Goal: Task Accomplishment & Management: Complete application form

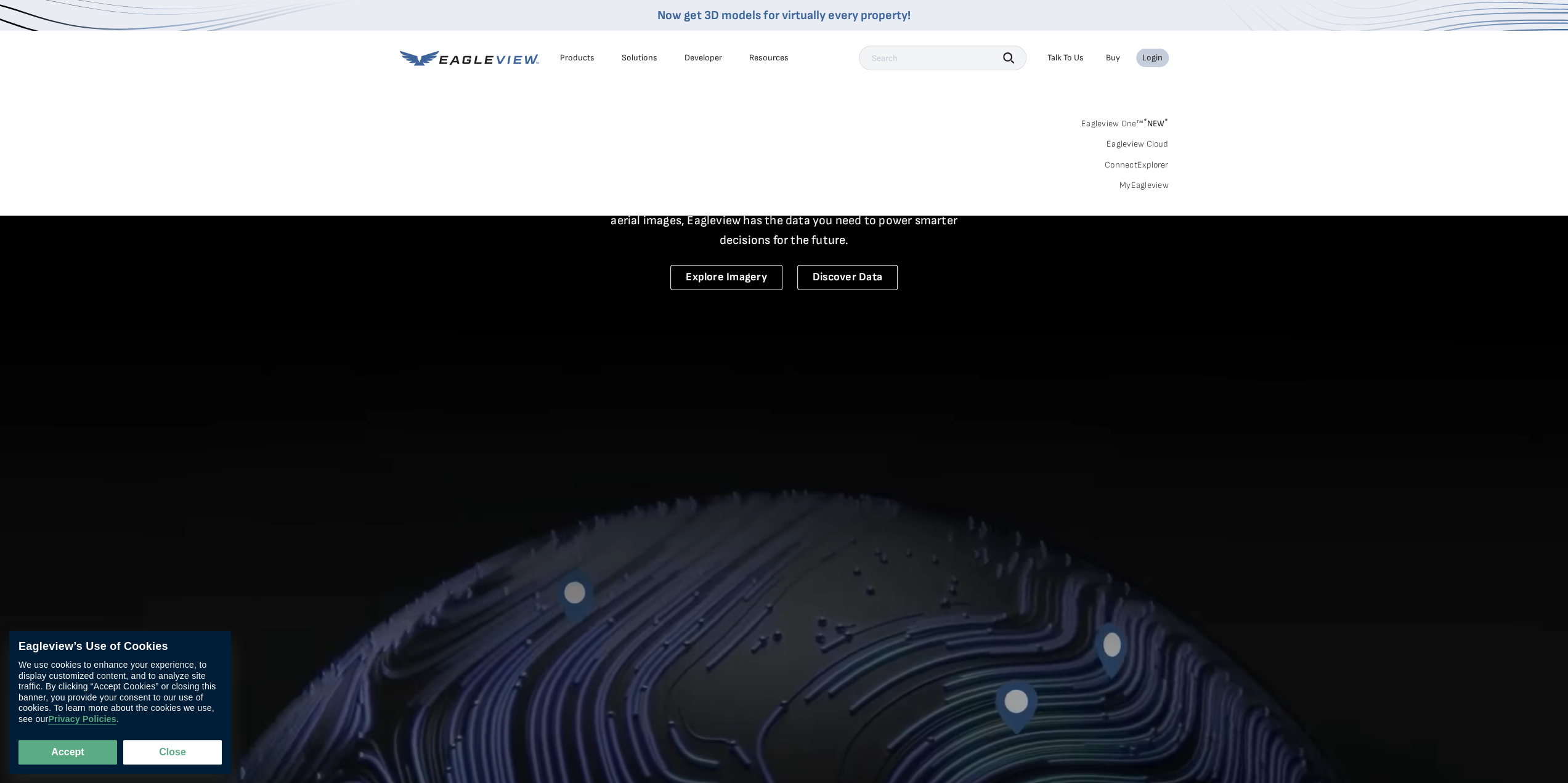
click at [1156, 55] on div "Login" at bounding box center [1152, 57] width 21 height 11
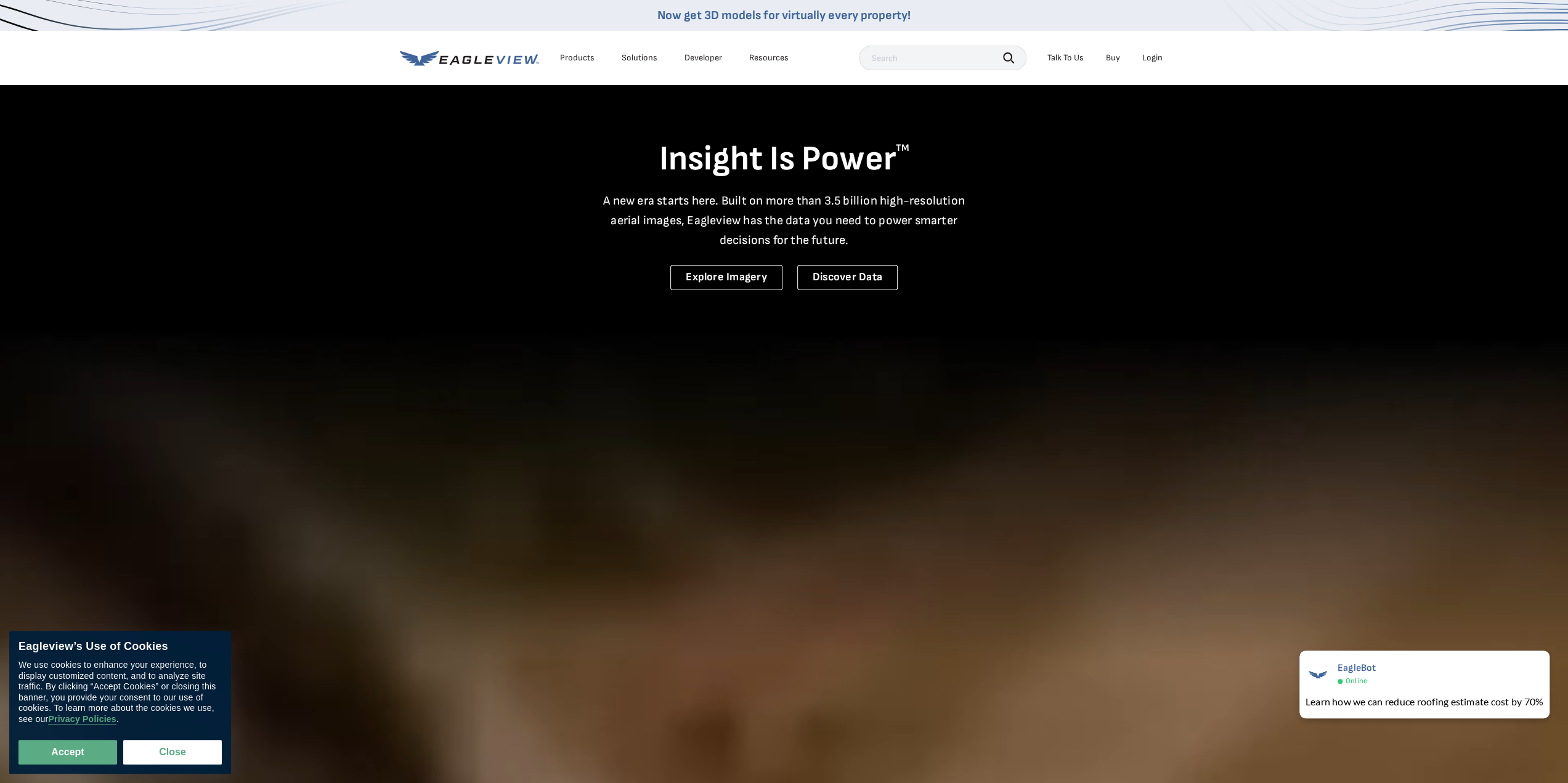
click at [1175, 62] on nav "Now get 3D models for virtually every property! Products Solutions Developer Re…" at bounding box center [784, 43] width 1568 height 85
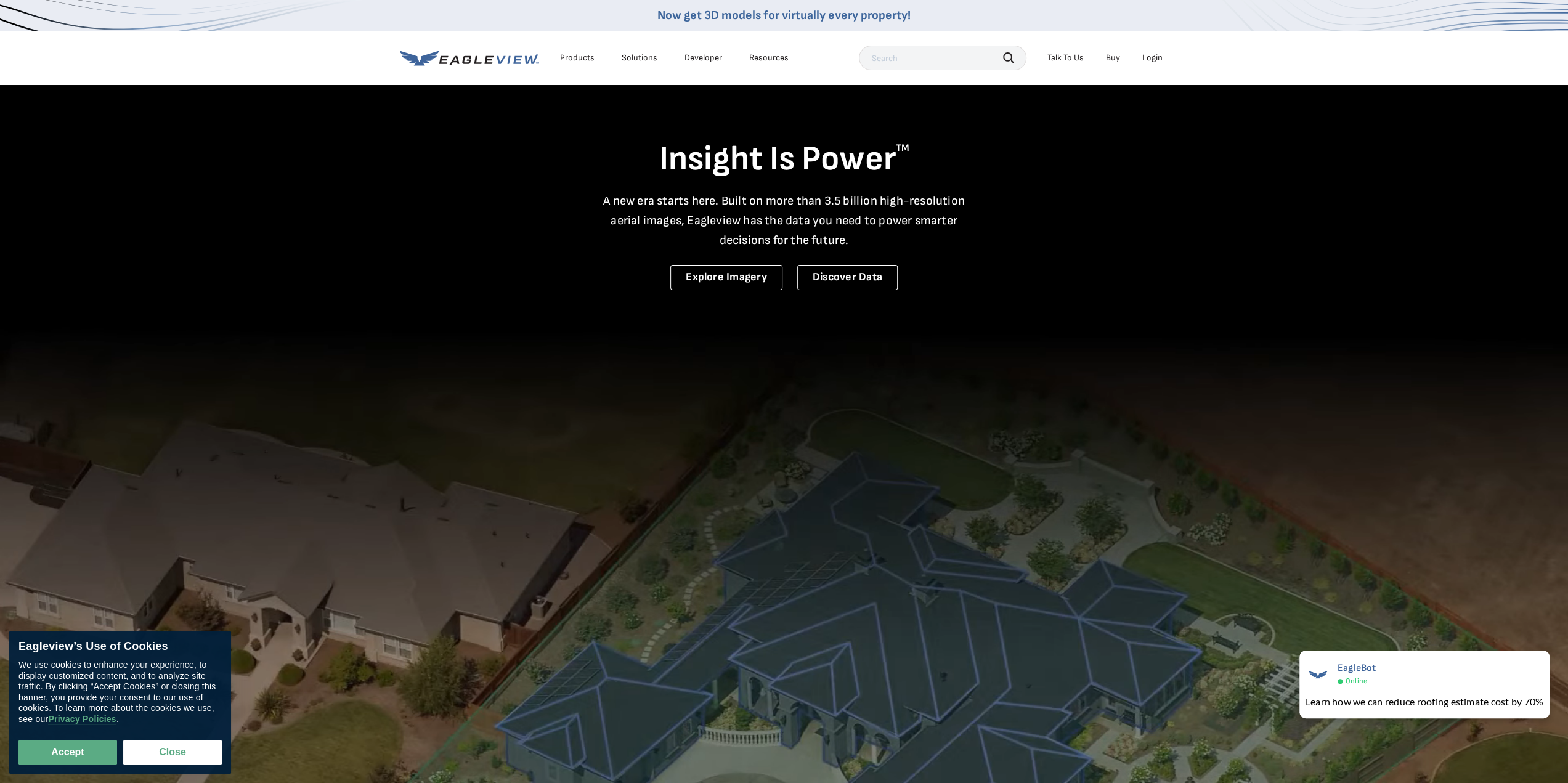
click at [1148, 59] on div "Login" at bounding box center [1152, 57] width 21 height 11
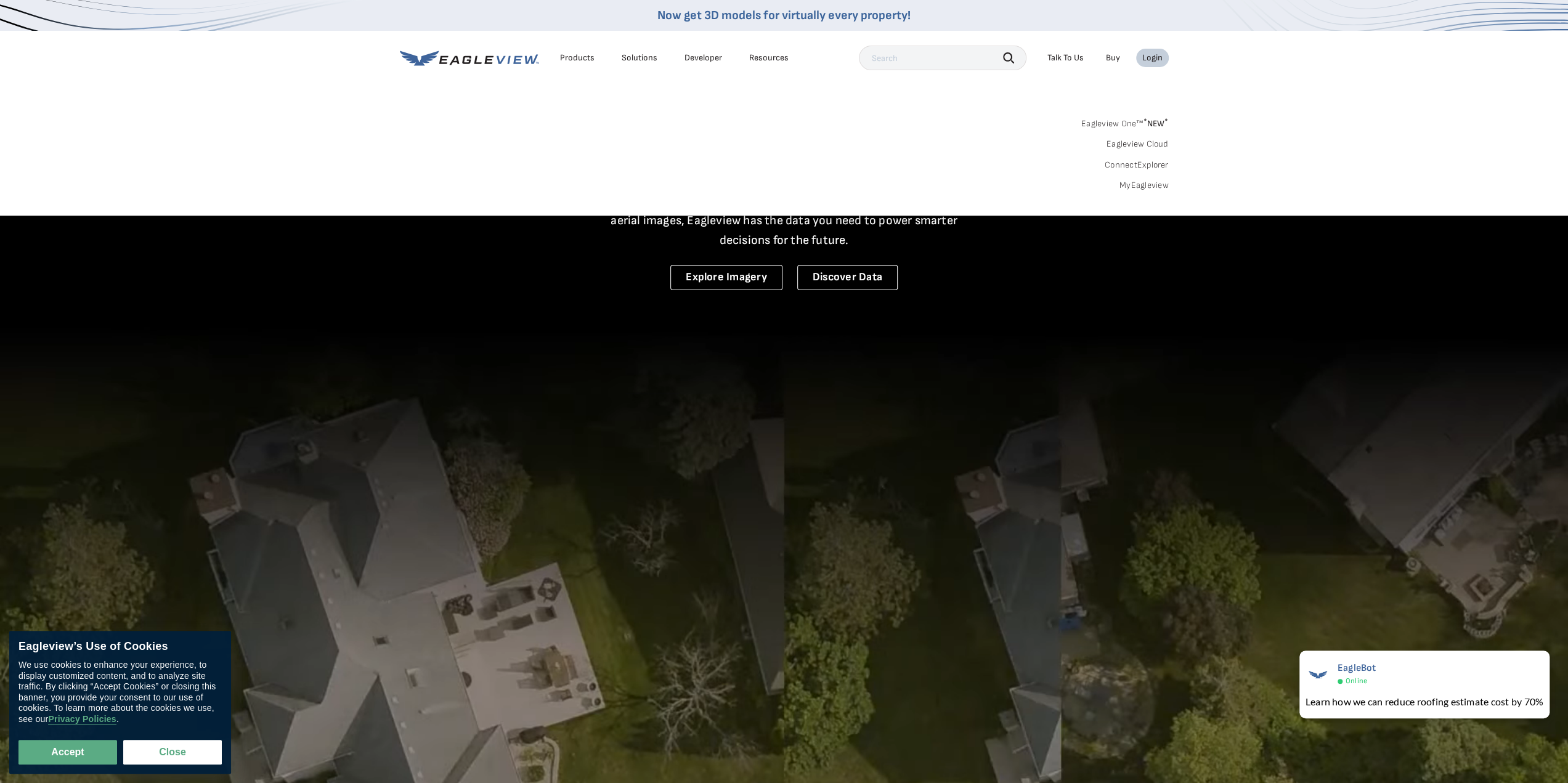
click at [1133, 124] on link "Eagleview One™ * NEW *" at bounding box center [1125, 121] width 88 height 14
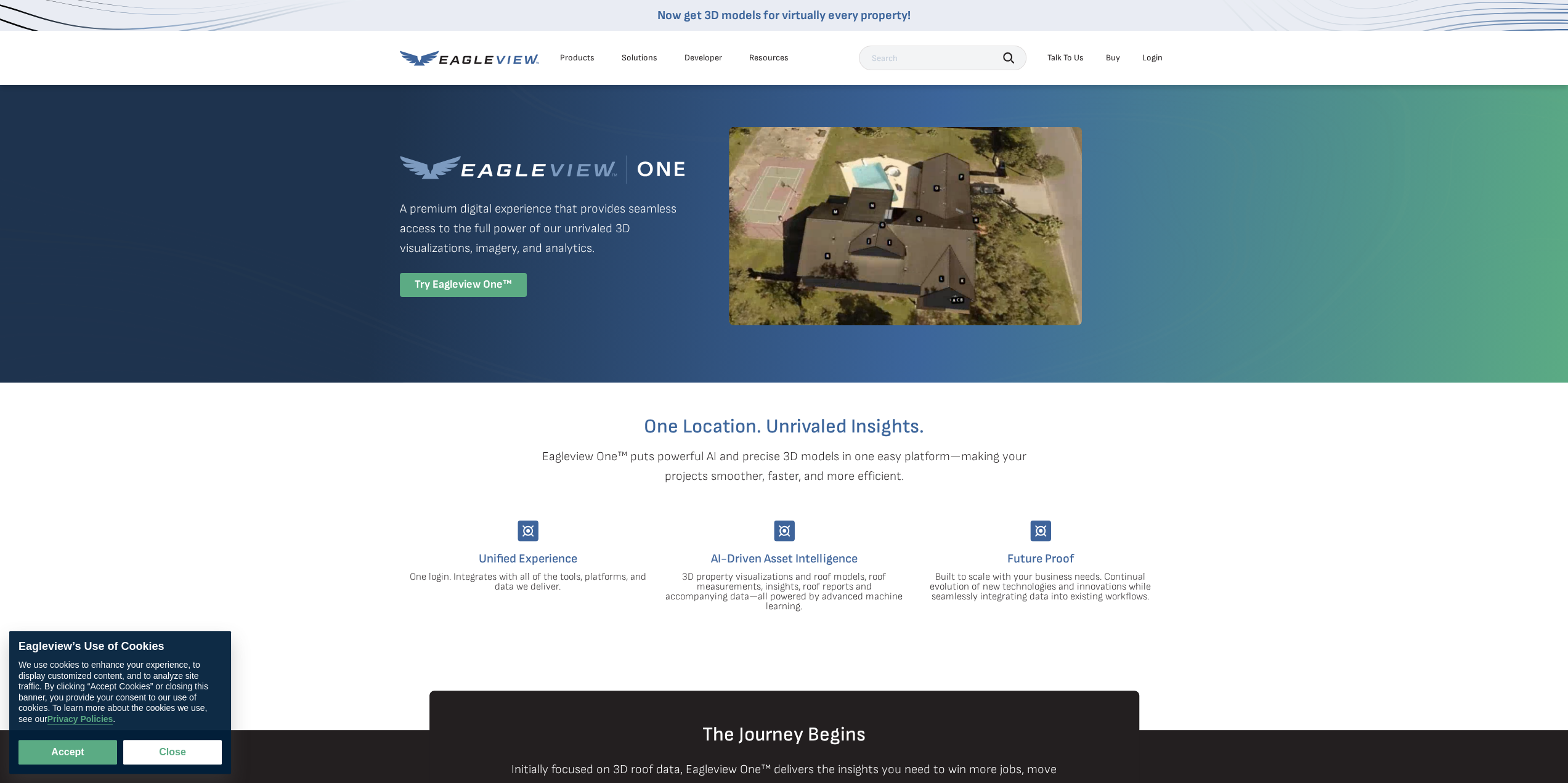
click at [518, 284] on div "Try Eagleview One™" at bounding box center [463, 285] width 127 height 24
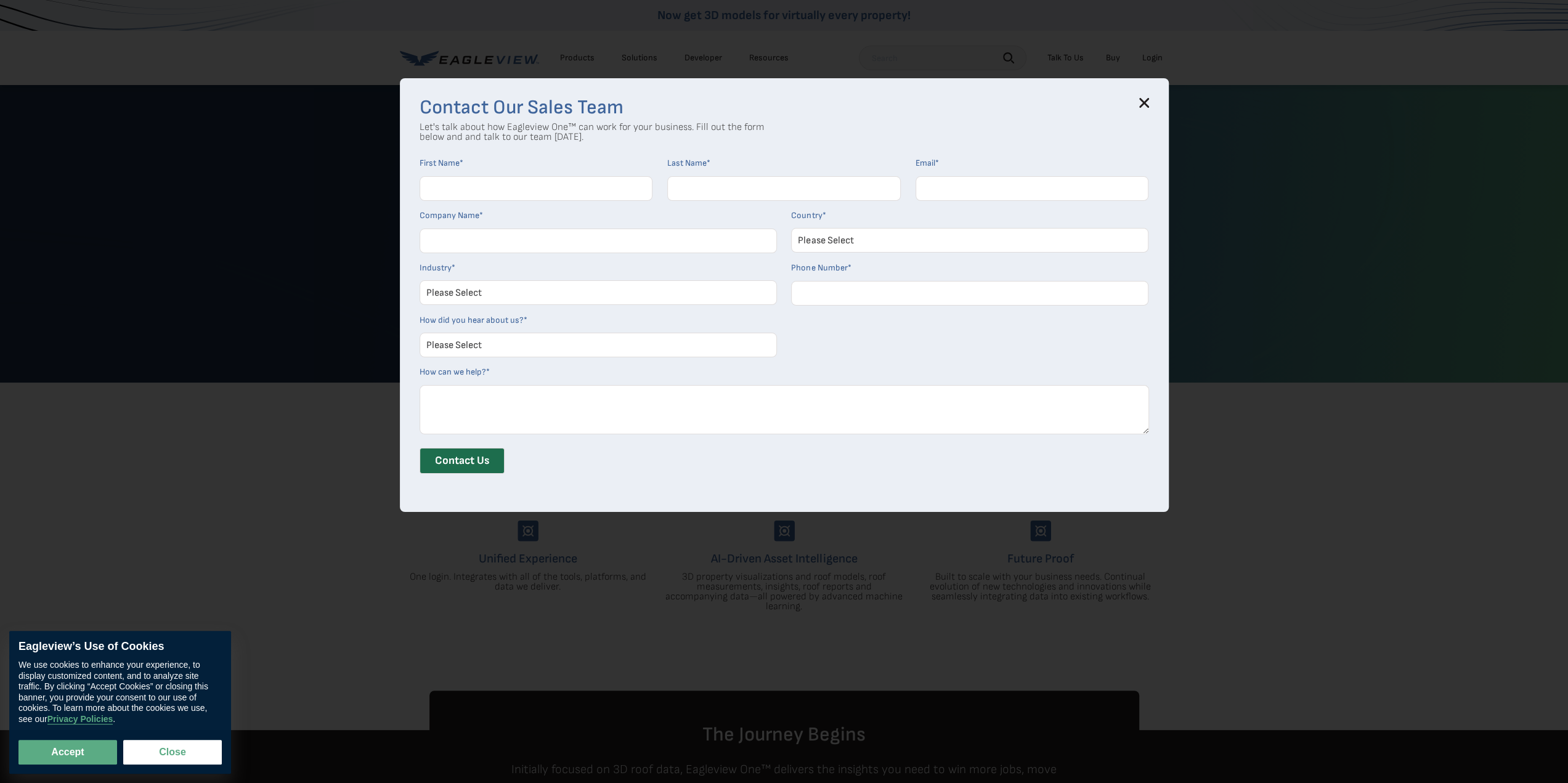
click at [494, 187] on input "First Name *" at bounding box center [537, 189] width 234 height 25
type input "[PERSON_NAME]"
type input "[PERSON_NAME][DOMAIN_NAME][EMAIL_ADDRESS][DOMAIN_NAME]"
type input "[PERSON_NAME] Builders LLC"
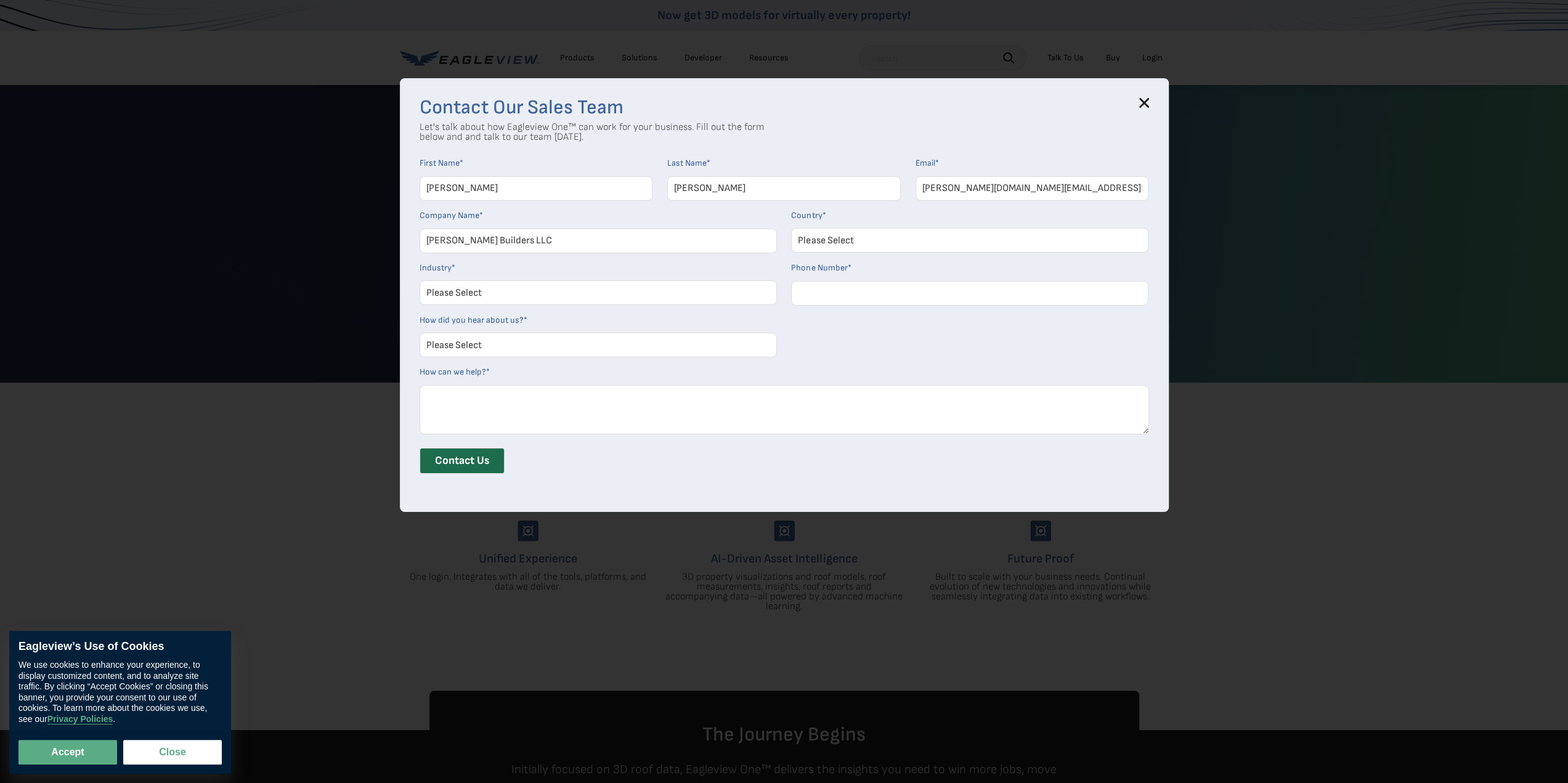
select select "[GEOGRAPHIC_DATA]"
type input "17632185785"
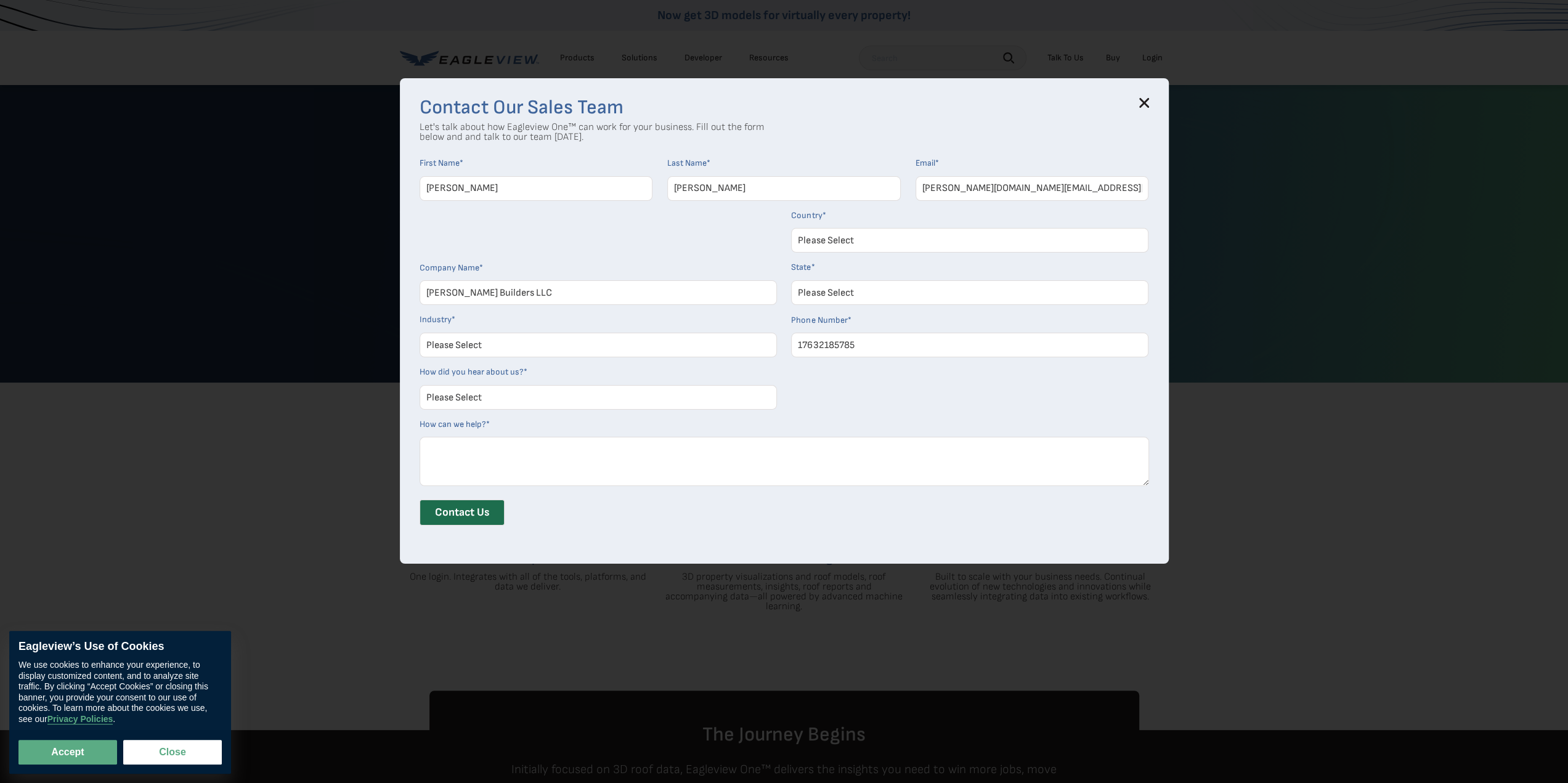
select select "[US_STATE]"
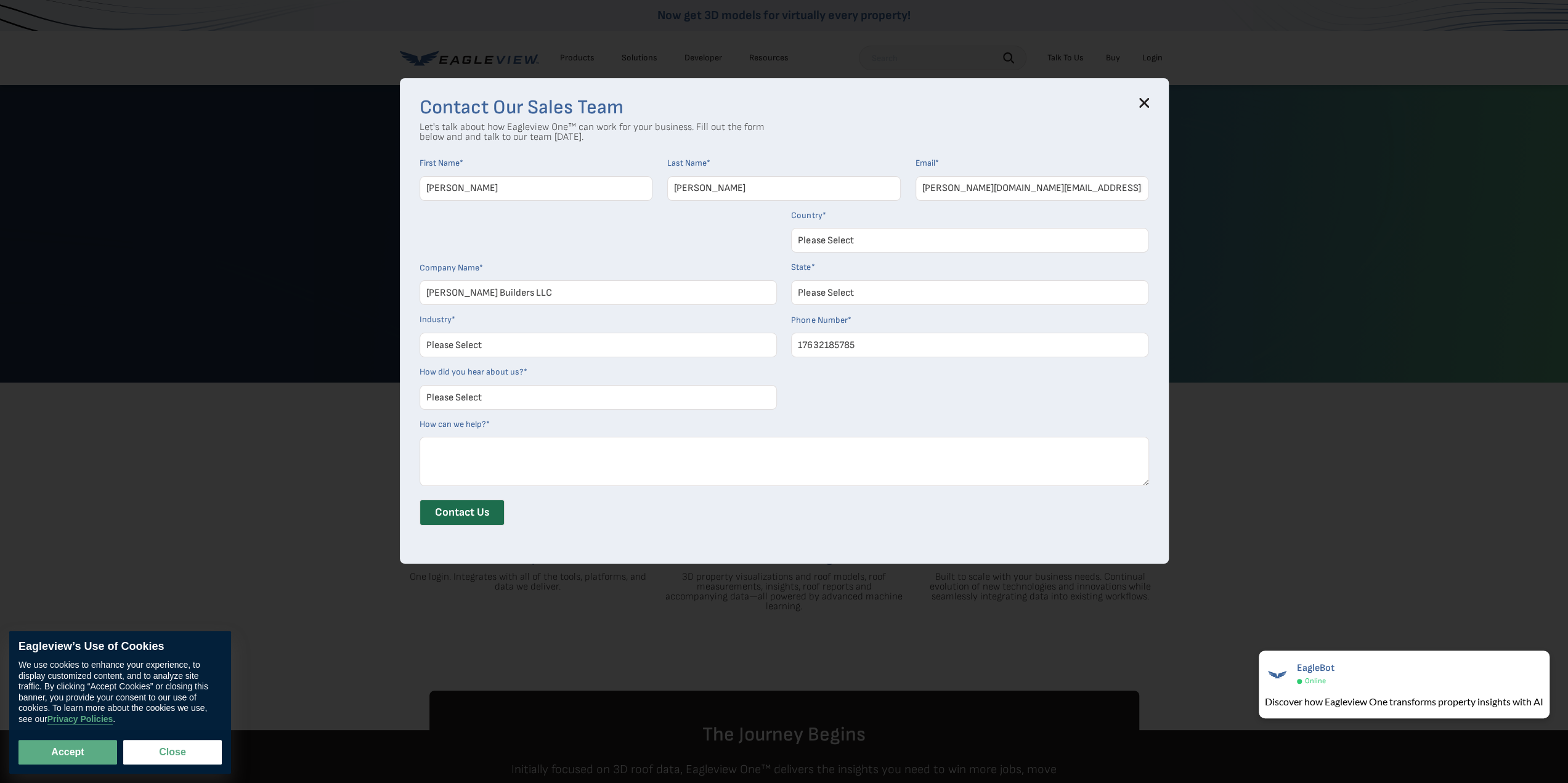
drag, startPoint x: 489, startPoint y: 348, endPoint x: 492, endPoint y: 340, distance: 8.5
click at [489, 348] on select "Please Select Architects & Engineering Construction Electric/Gas Utilities Gove…" at bounding box center [599, 345] width 357 height 25
select select "Construction"
click at [424, 332] on select "Please Select Architects & Engineering Construction Electric/Gas Utilities Gove…" at bounding box center [599, 345] width 357 height 25
click at [510, 400] on select "Please Select Search Engine Social Media Word of Mouth Podcast Online Advertise…" at bounding box center [599, 398] width 357 height 25
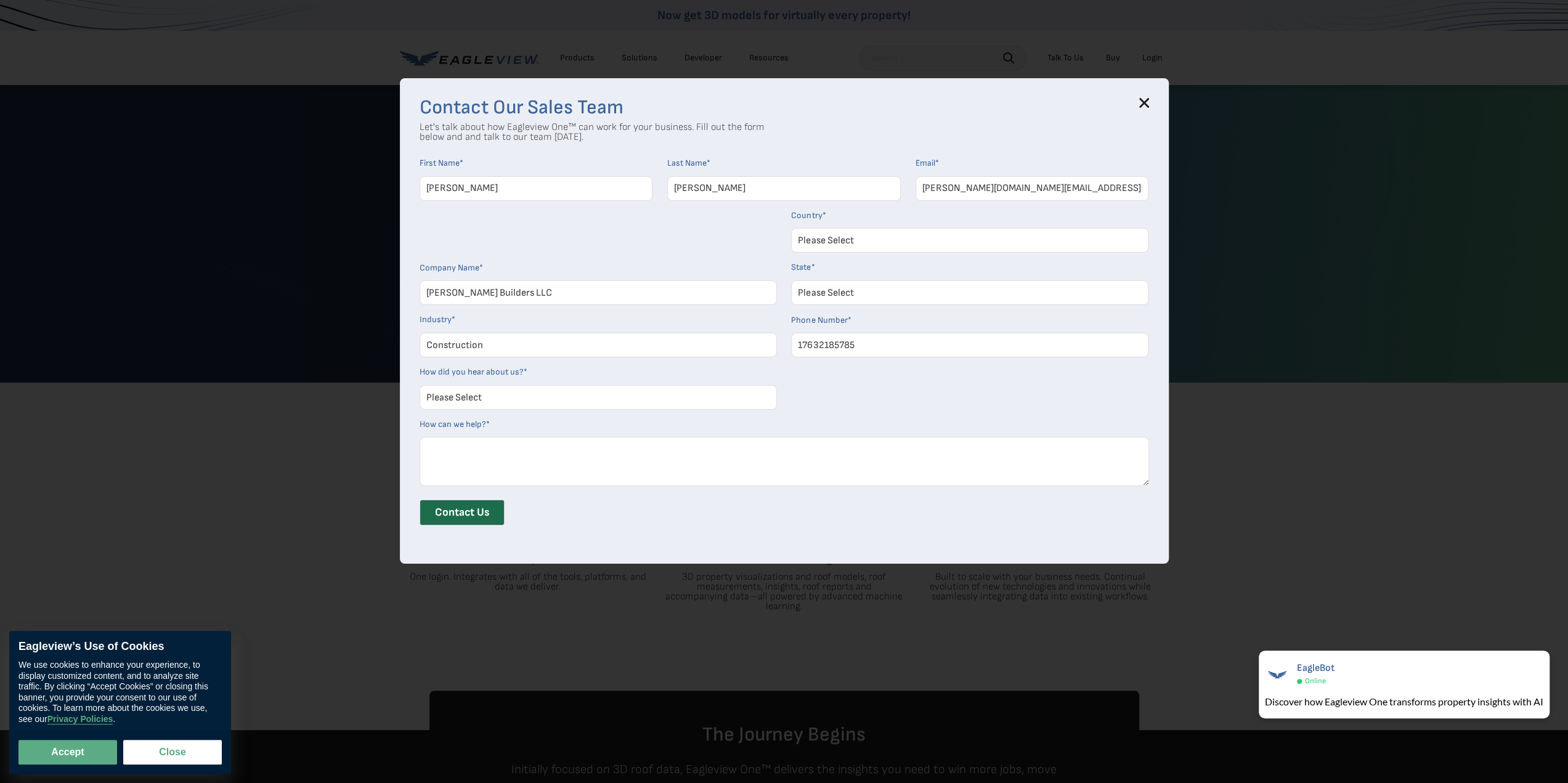
click at [499, 395] on select "Please Select Search Engine Social Media Word of Mouth Podcast Online Advertise…" at bounding box center [599, 398] width 357 height 25
click at [493, 511] on input "Contact Us" at bounding box center [463, 512] width 85 height 26
click at [1133, 104] on h3 "Contact Our Sales Team" at bounding box center [785, 107] width 730 height 20
click at [1161, 101] on div "Contact Our Sales Team Let's talk about how Eagleview One™ can work for your bu…" at bounding box center [785, 321] width 769 height 485
click at [1145, 104] on icon at bounding box center [1144, 102] width 10 height 10
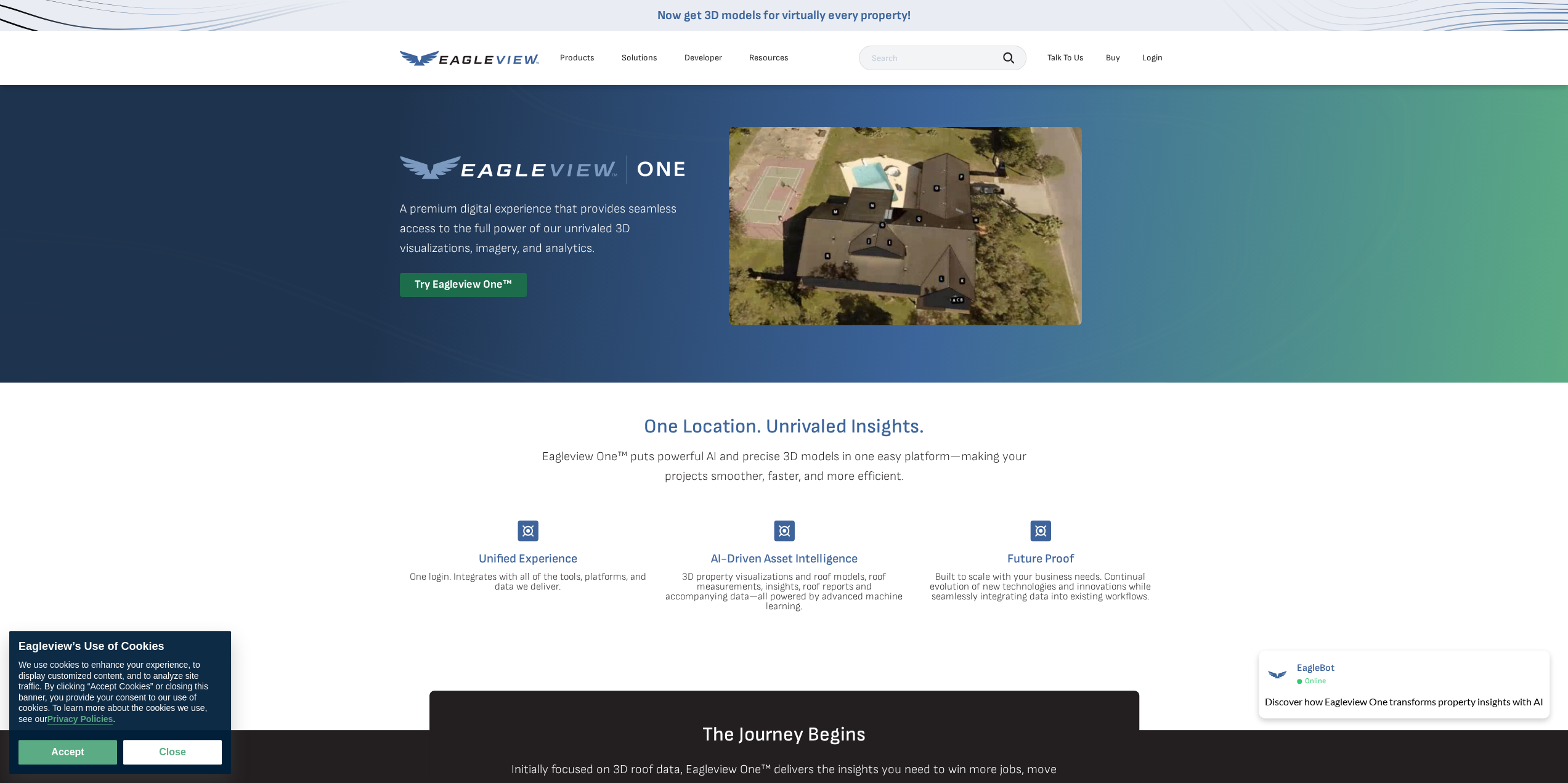
click at [1152, 56] on div "Login" at bounding box center [1152, 57] width 21 height 11
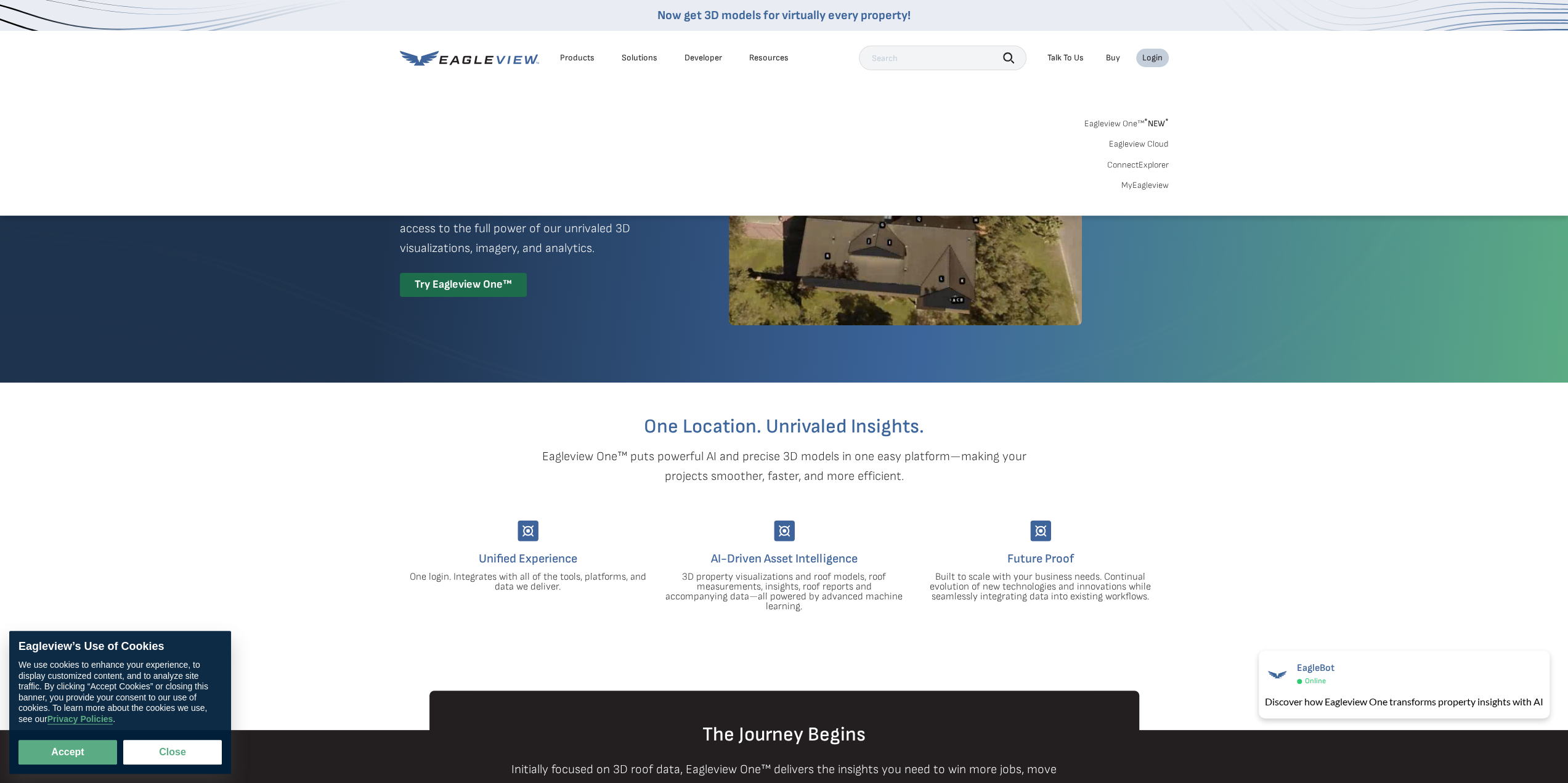
click at [1138, 184] on link "MyEagleview" at bounding box center [1145, 185] width 48 height 11
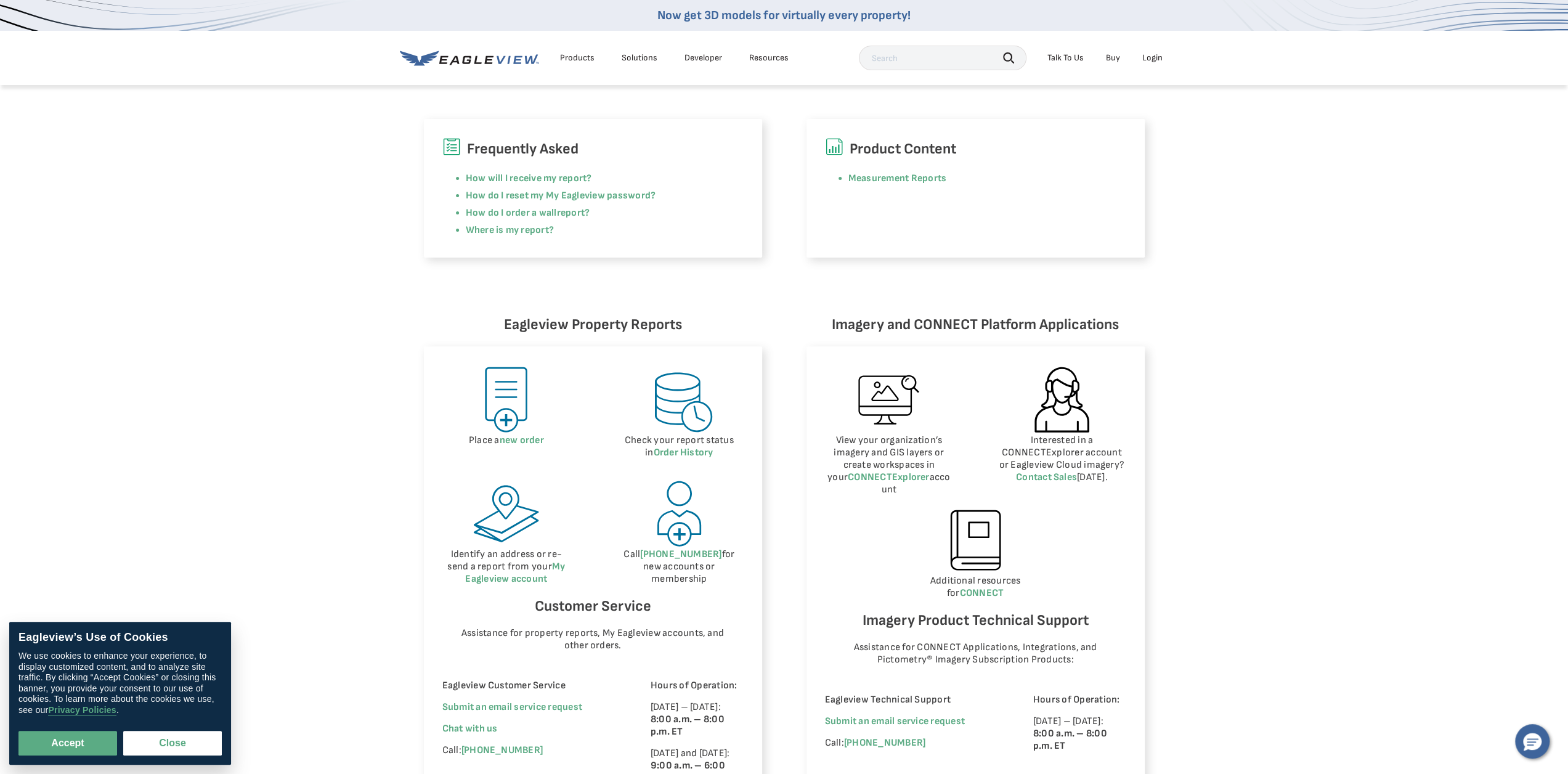
scroll to position [493, 0]
